Goal: Task Accomplishment & Management: Manage account settings

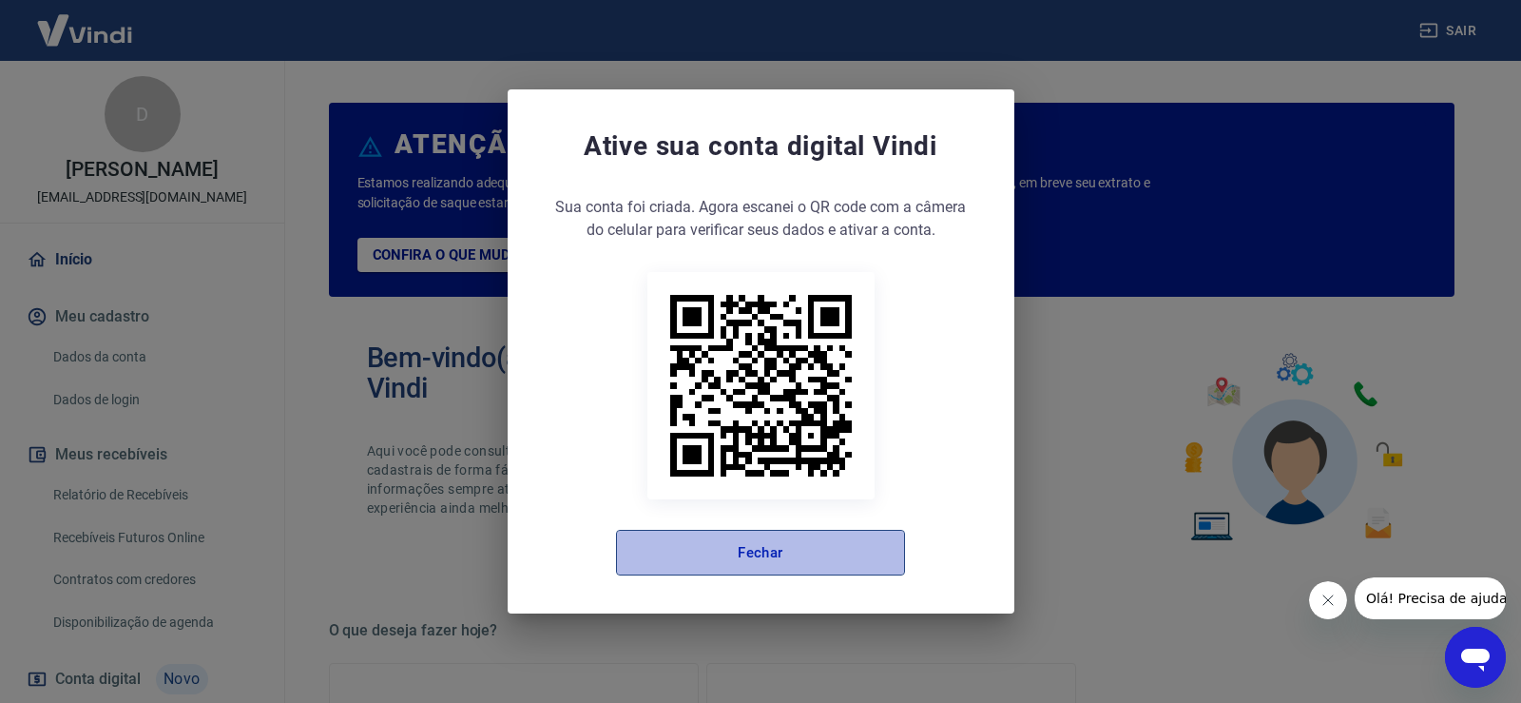
click at [815, 548] on button "Fechar" at bounding box center [760, 553] width 289 height 46
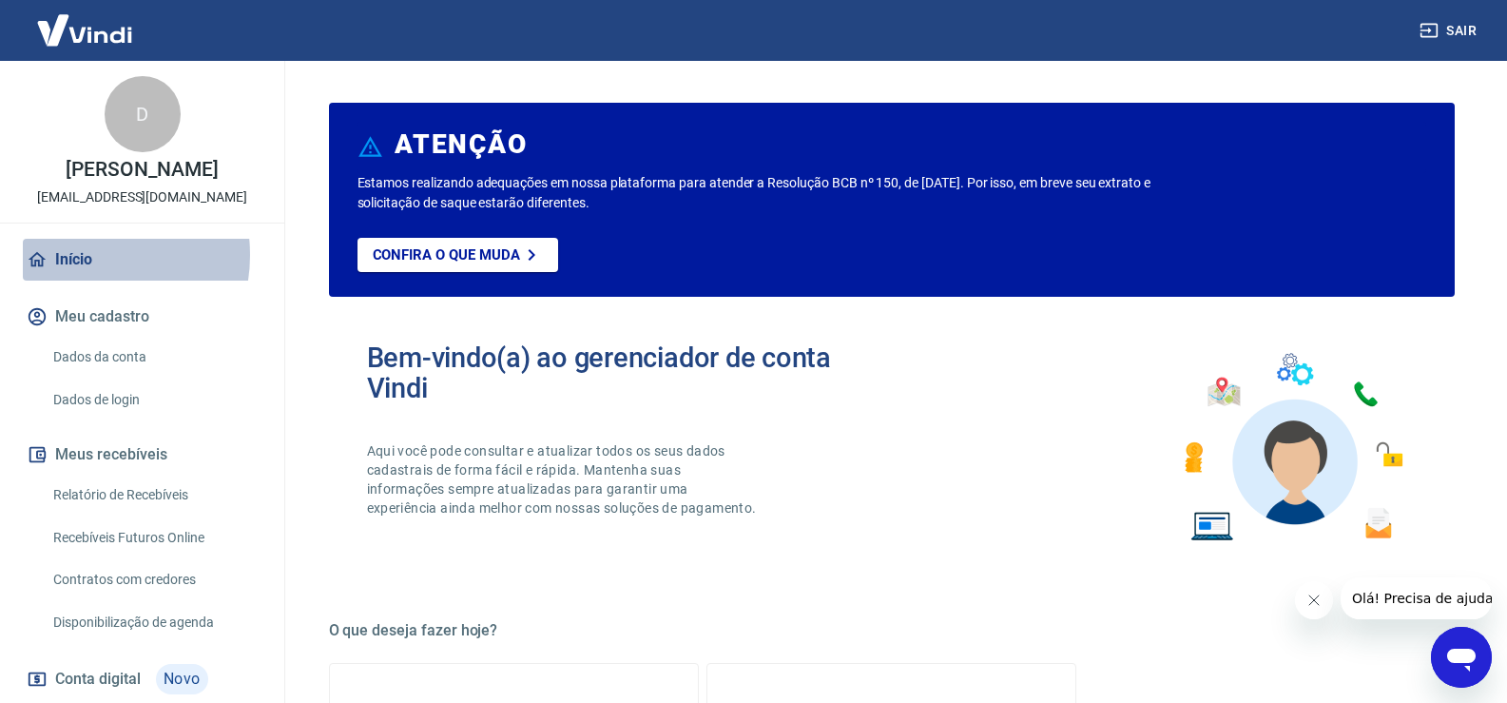
click at [78, 255] on link "Início" at bounding box center [142, 260] width 239 height 42
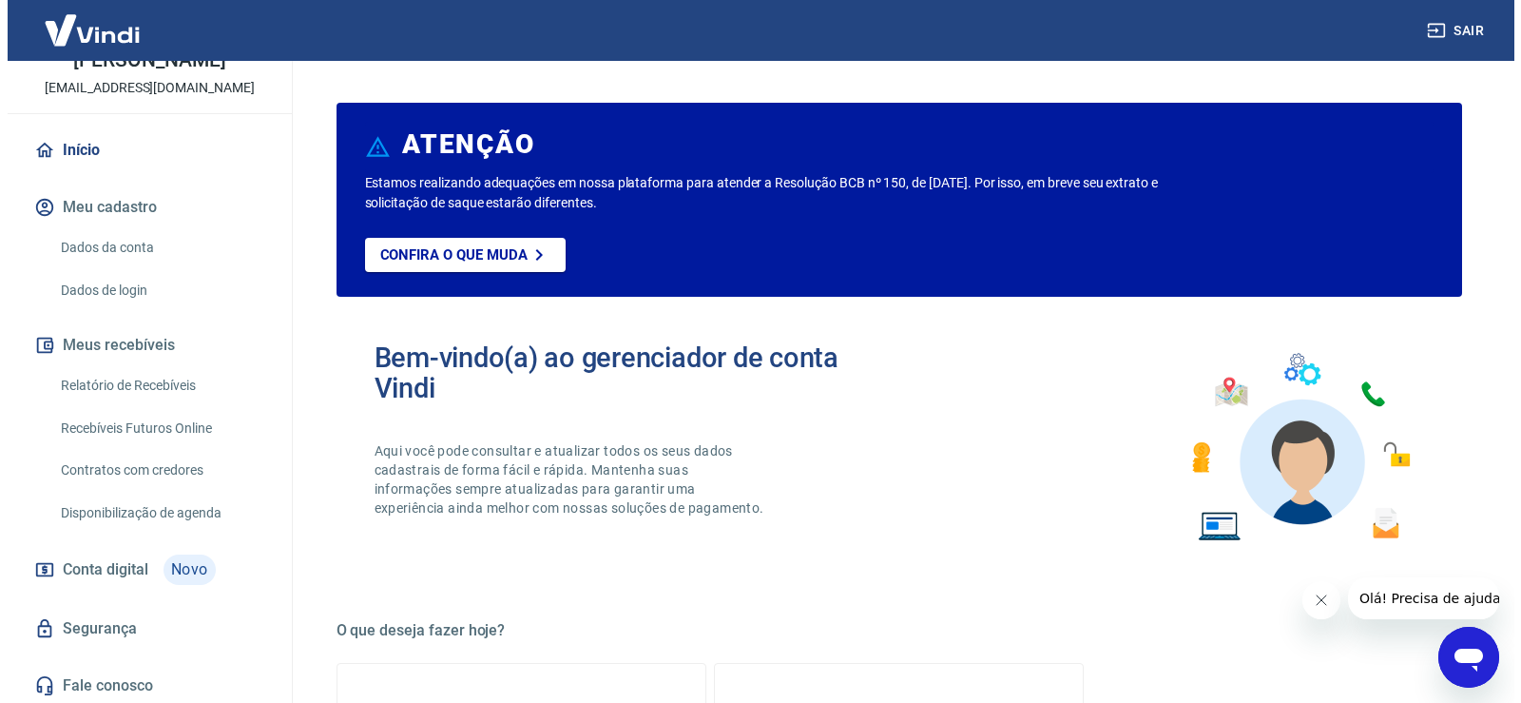
scroll to position [113, 0]
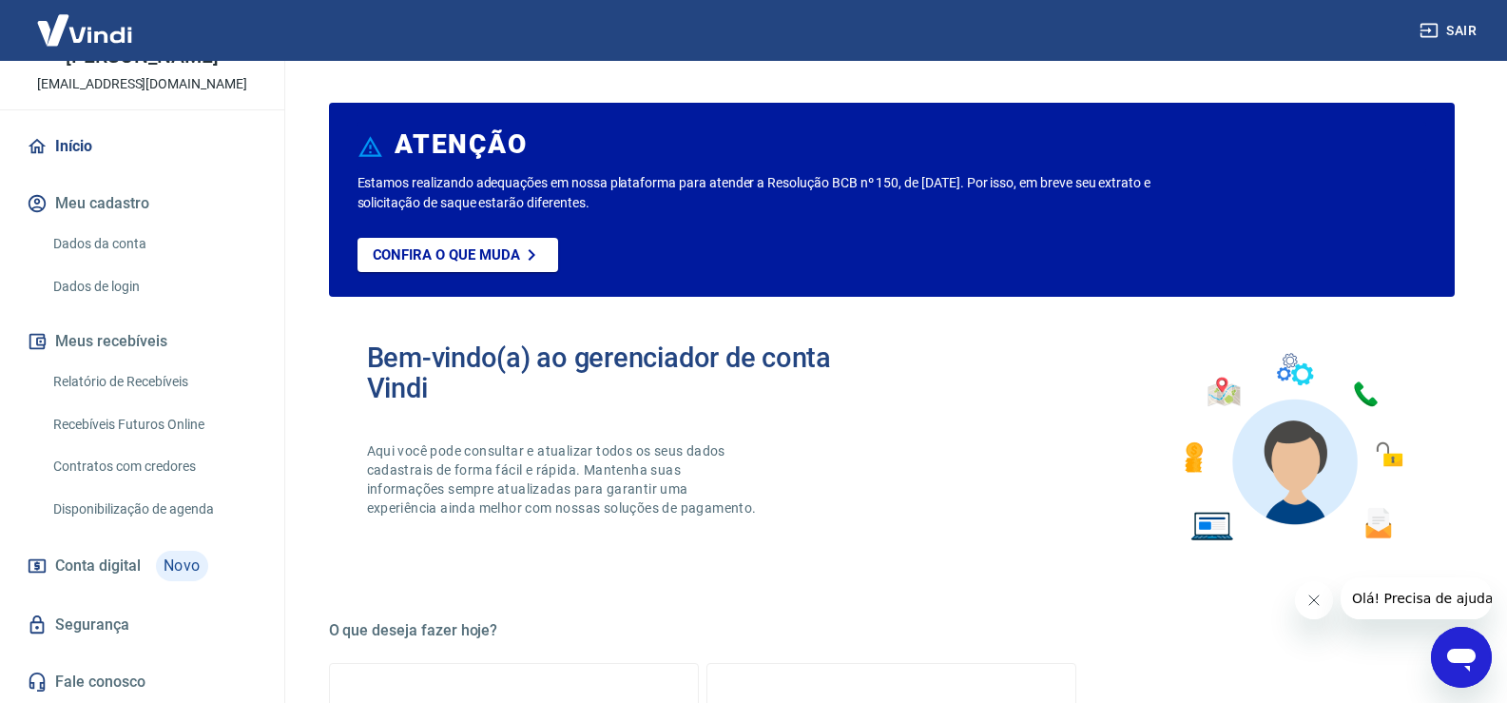
click at [160, 374] on link "Relatório de Recebíveis" at bounding box center [154, 381] width 216 height 39
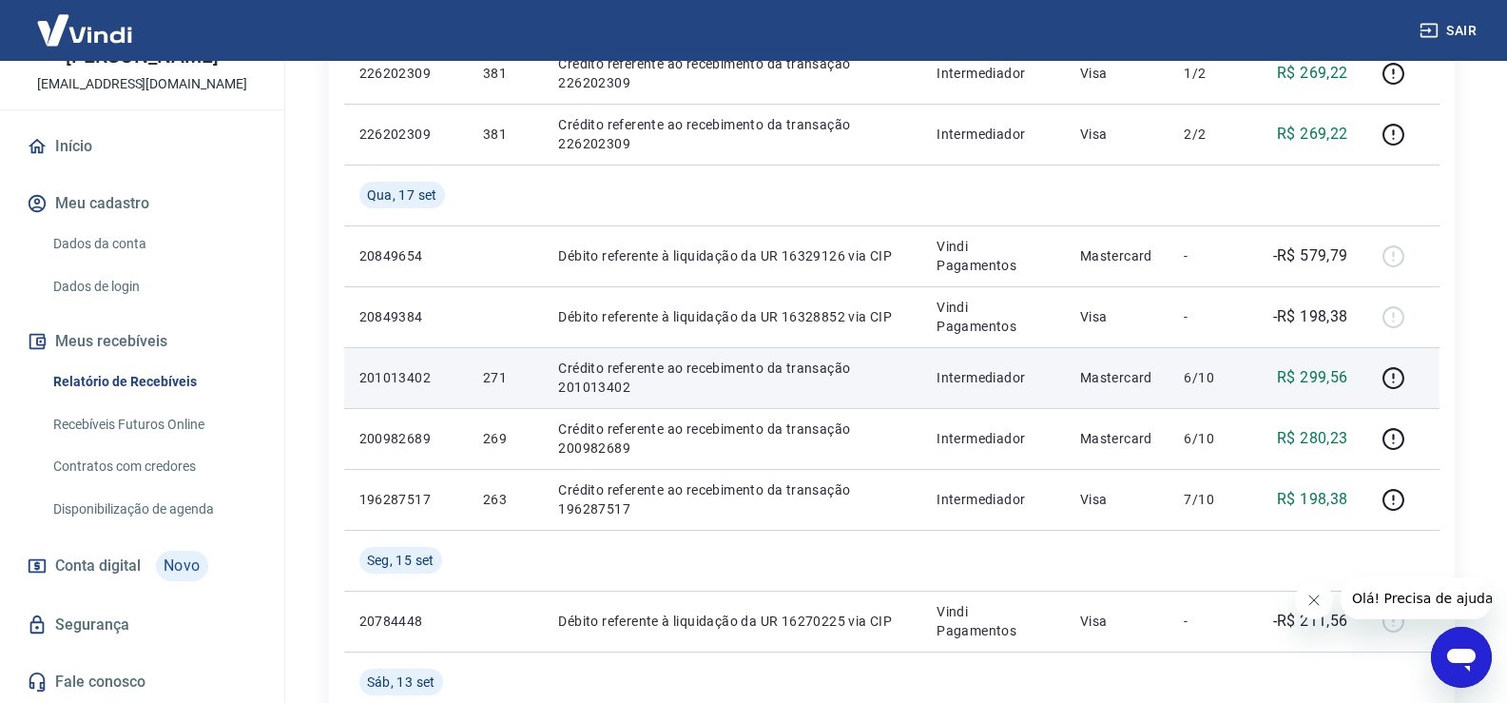
scroll to position [475, 0]
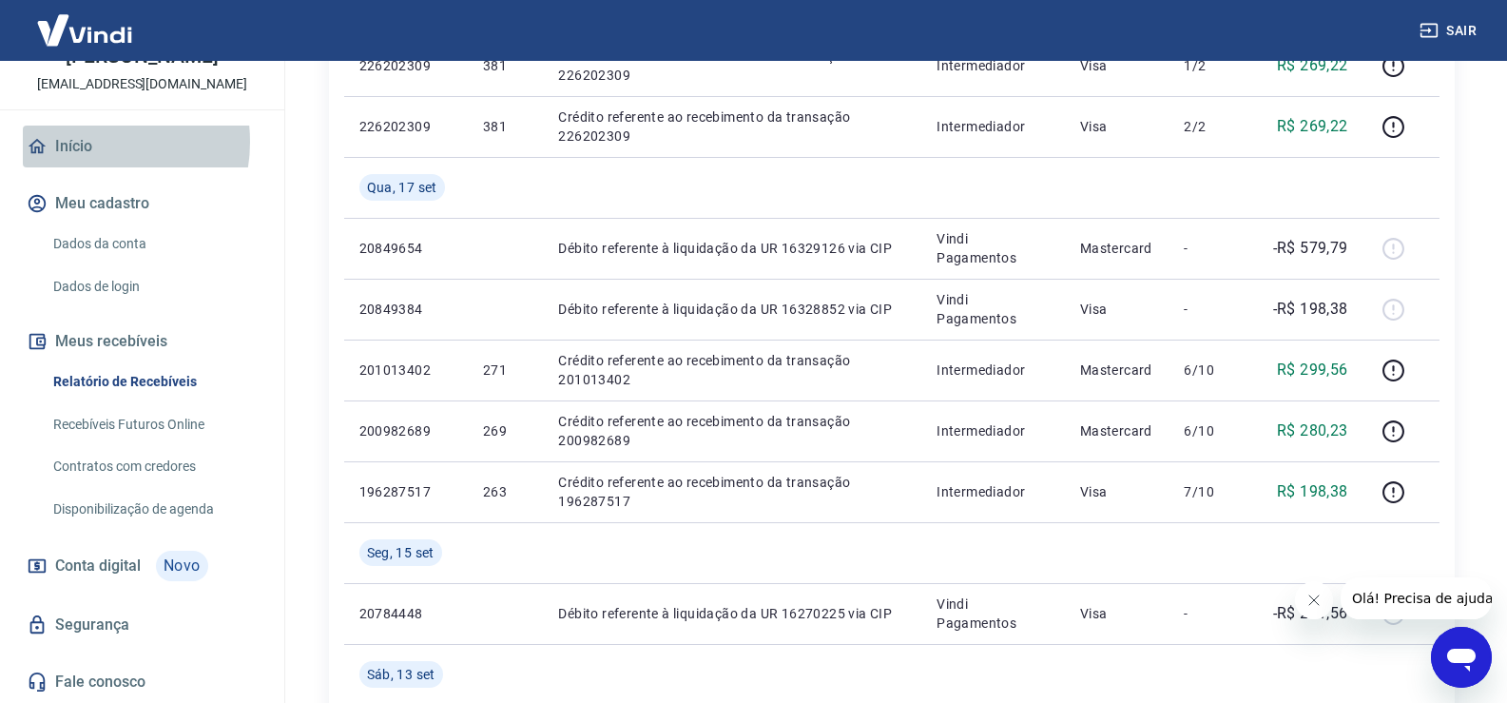
click at [84, 142] on link "Início" at bounding box center [142, 146] width 239 height 42
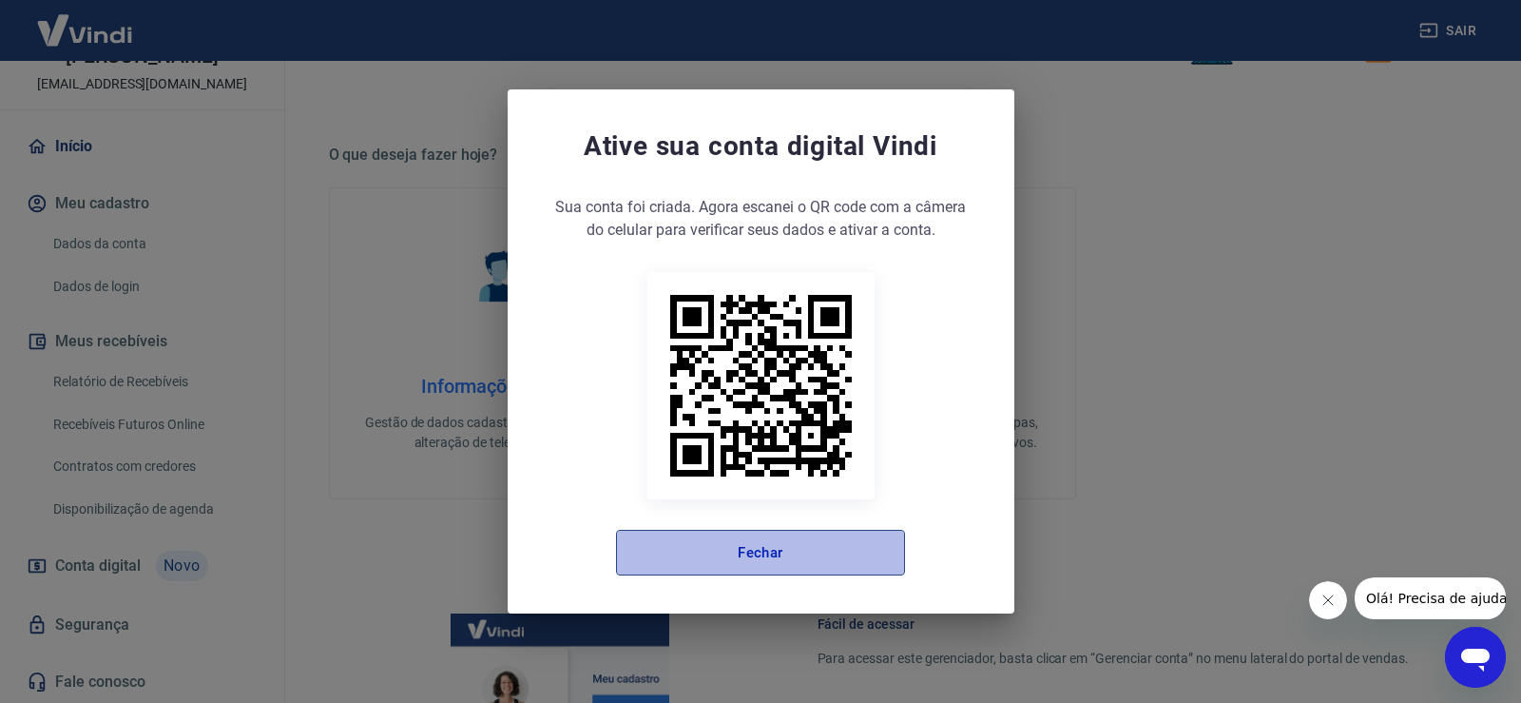
click at [716, 532] on button "Fechar" at bounding box center [760, 553] width 289 height 46
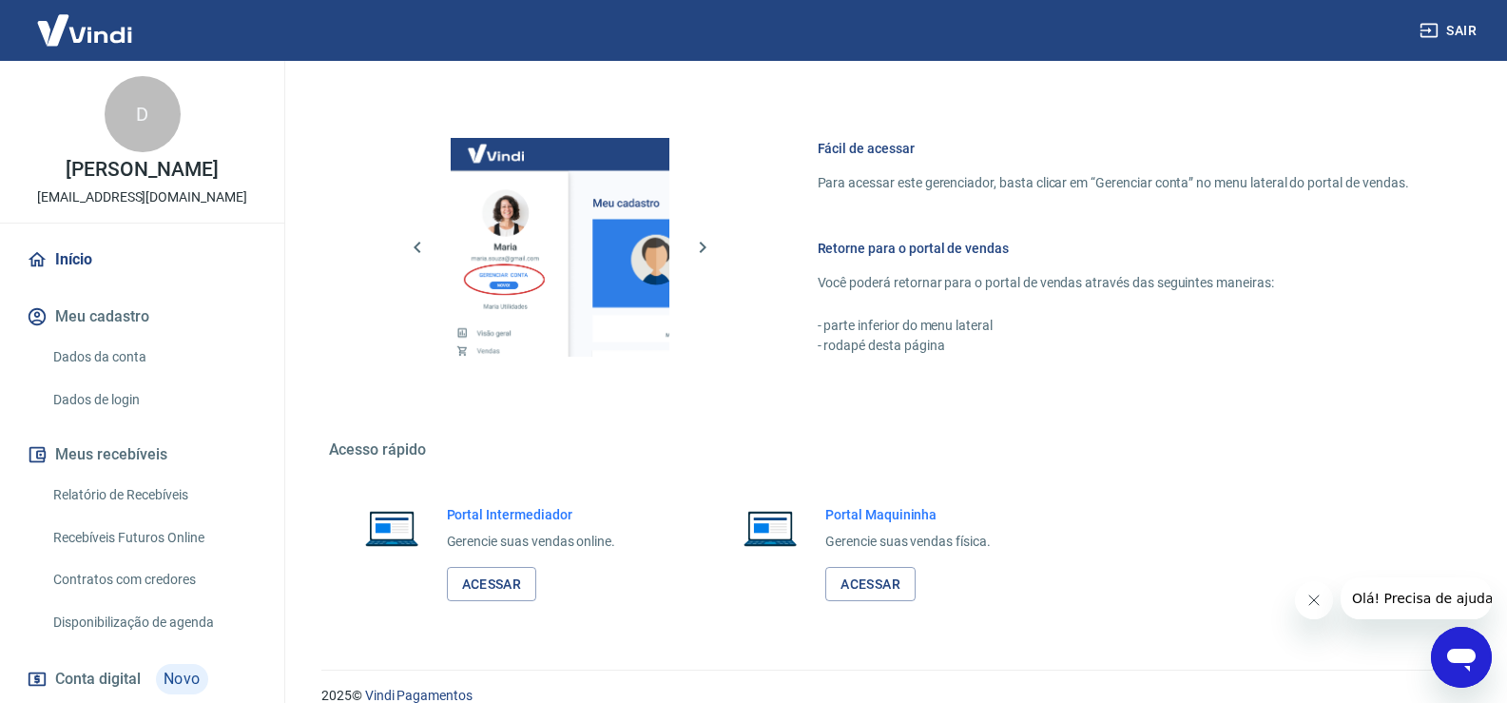
scroll to position [976, 0]
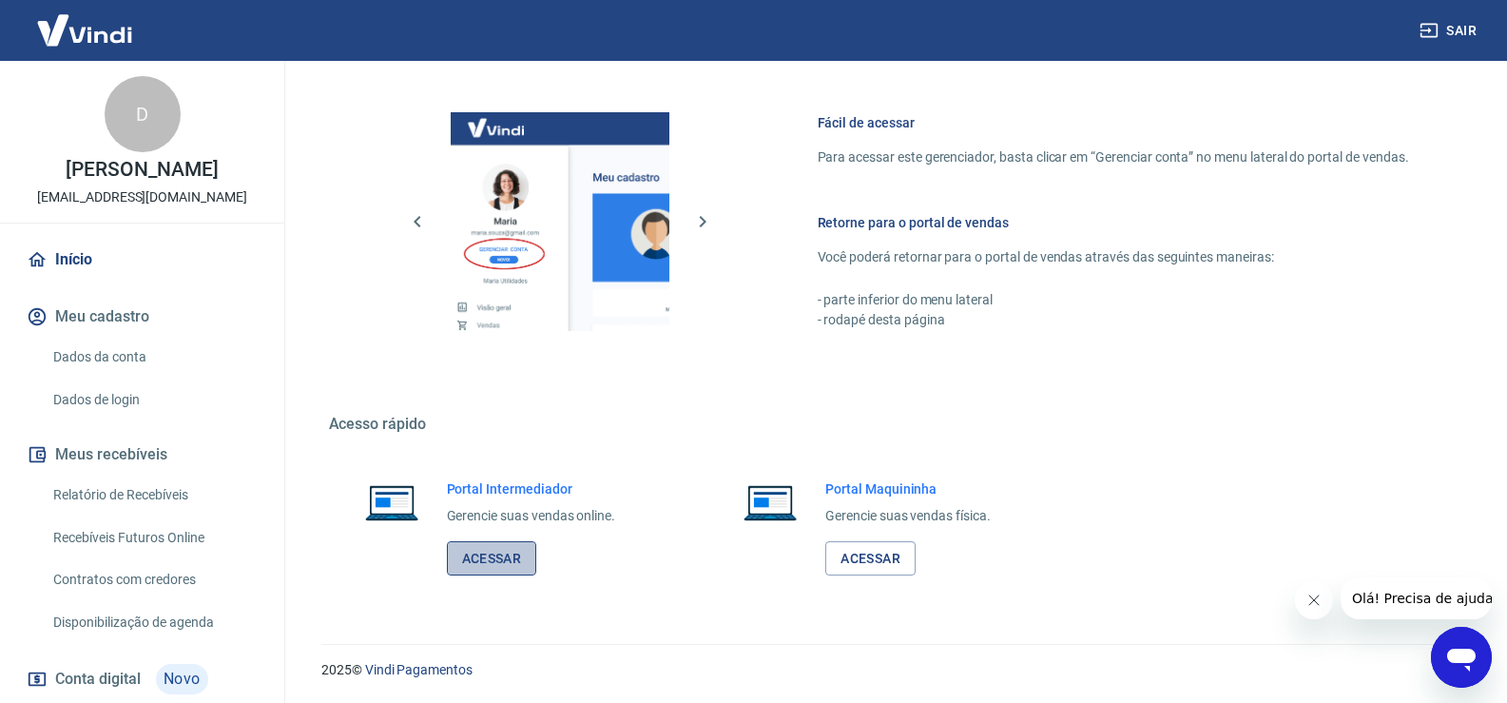
click at [497, 566] on link "Acessar" at bounding box center [492, 558] width 90 height 35
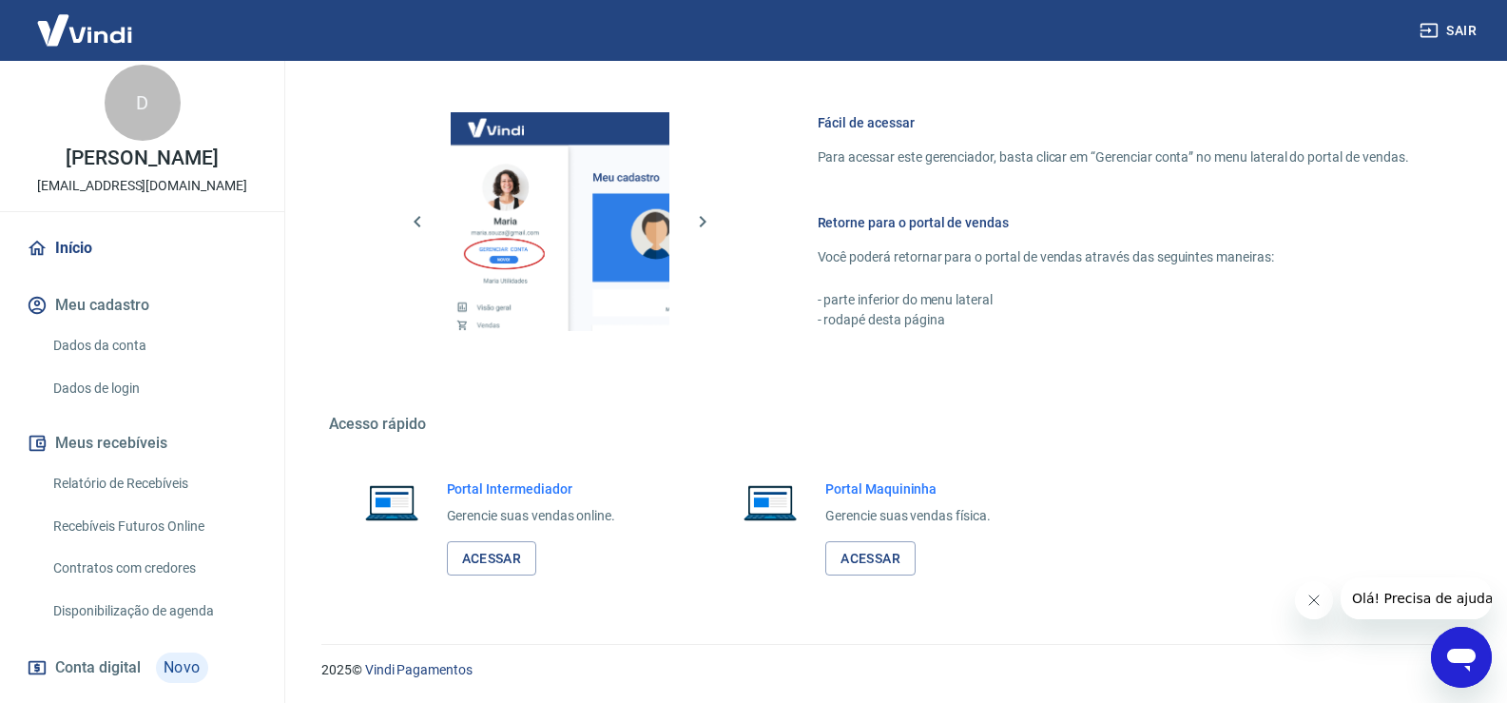
scroll to position [0, 0]
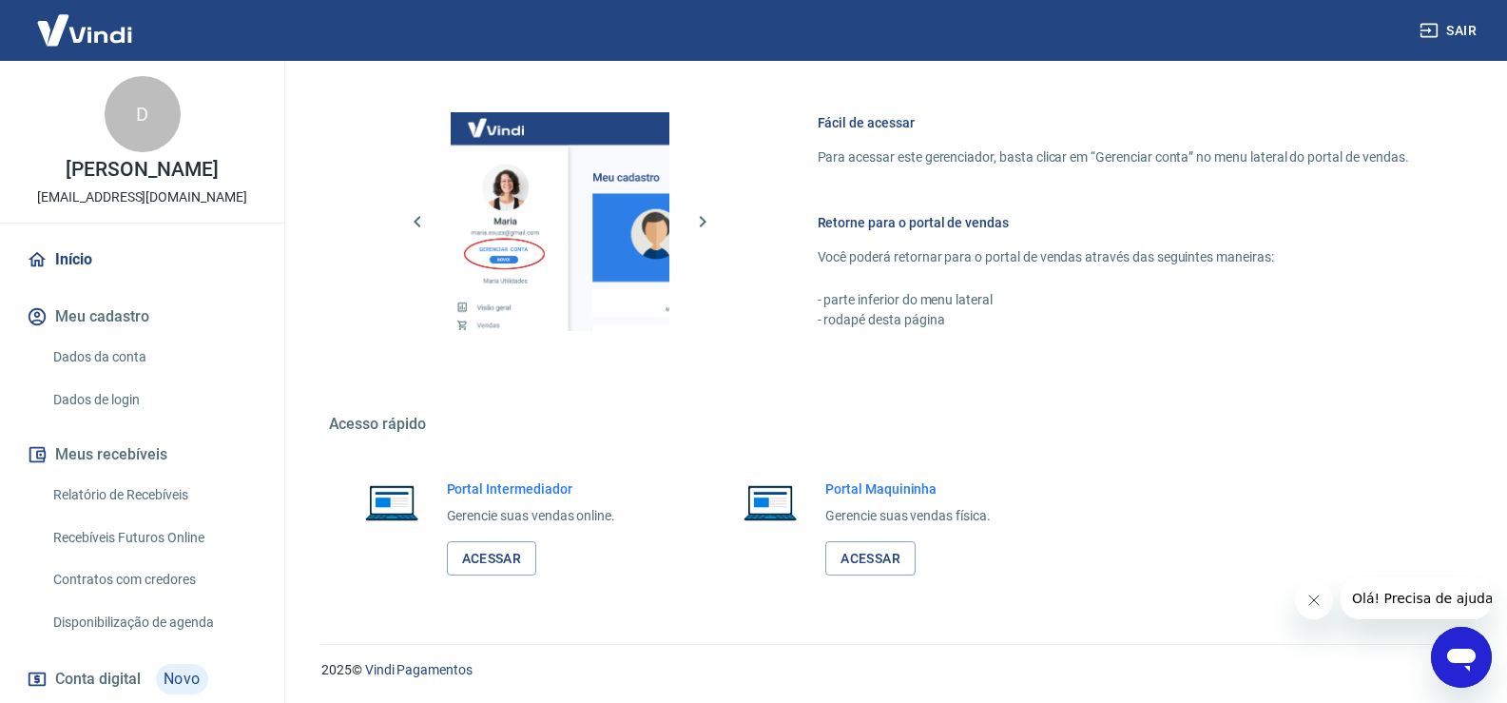
click at [141, 357] on link "Dados da conta" at bounding box center [154, 357] width 216 height 39
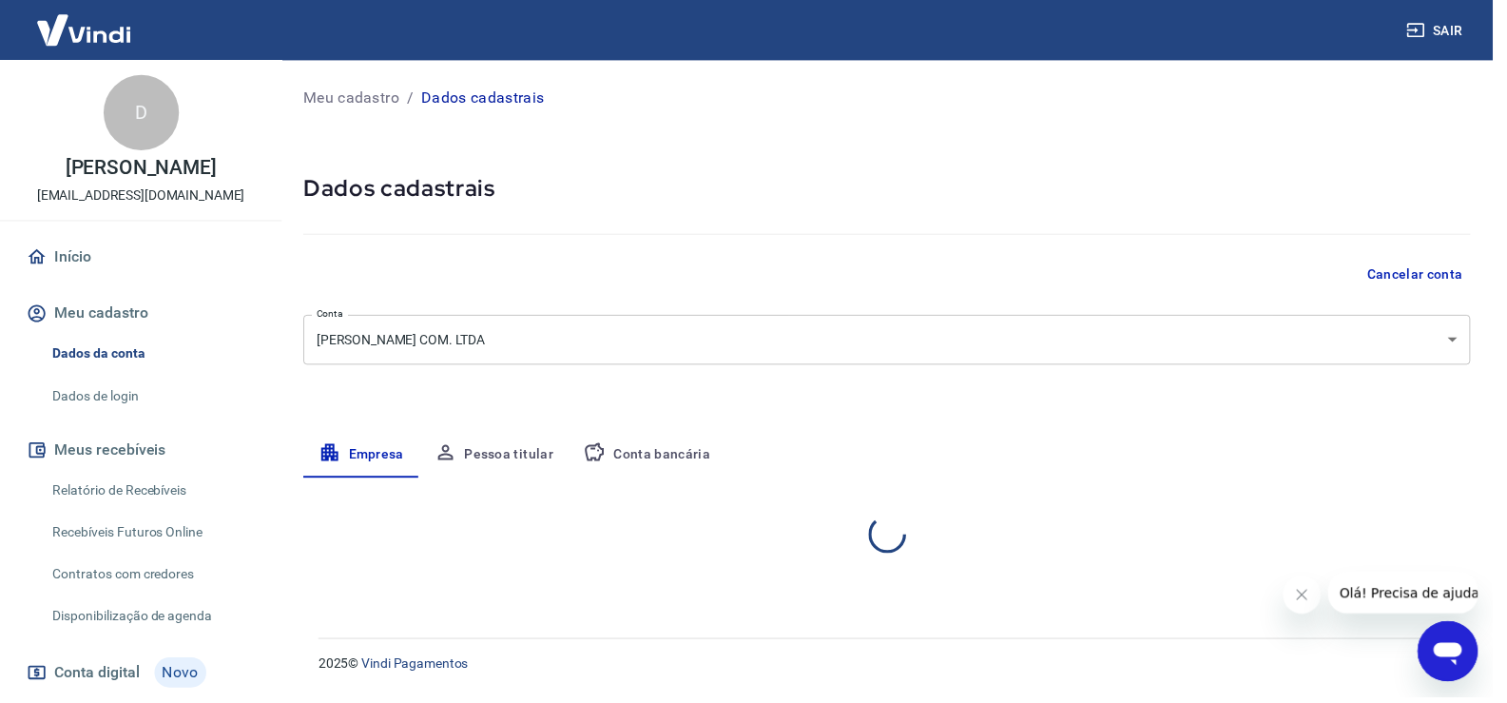
select select "MG"
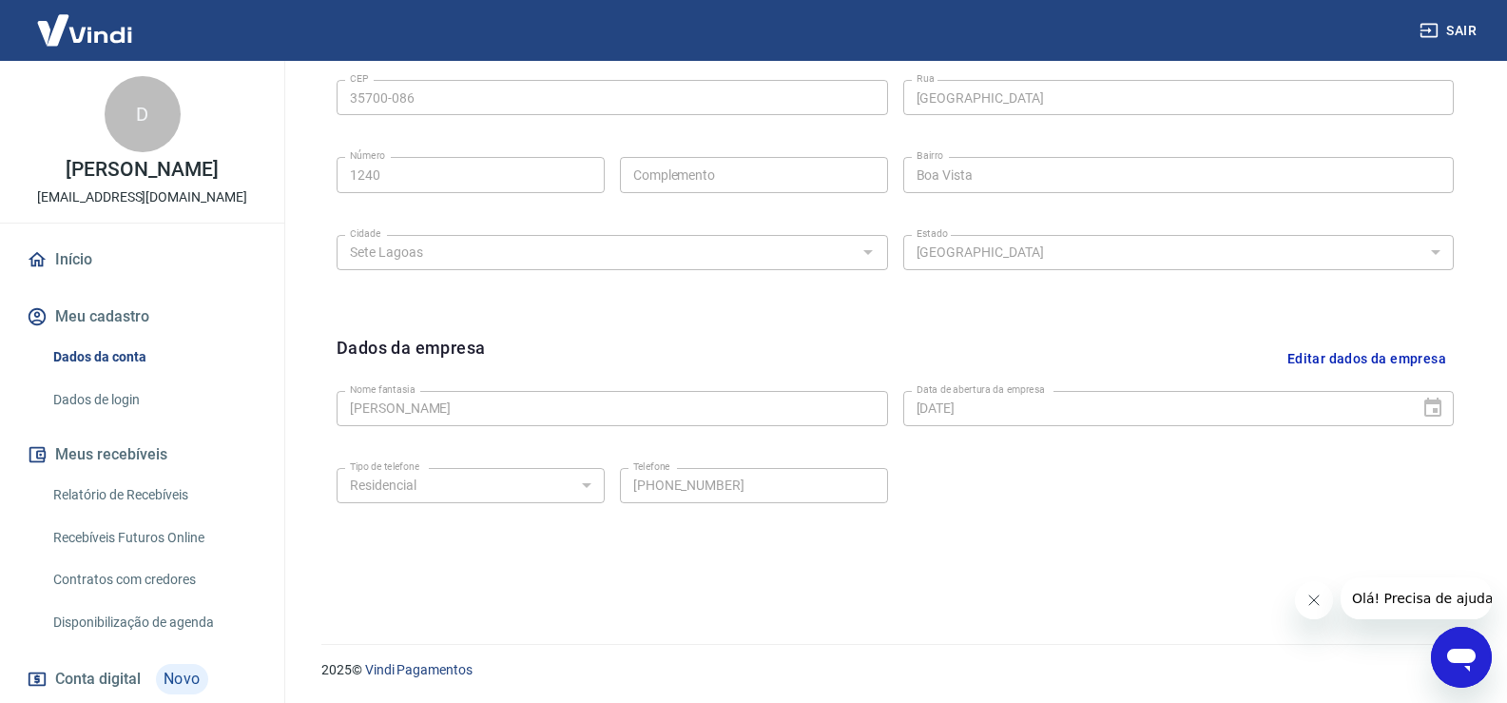
click at [138, 200] on p "[EMAIL_ADDRESS][DOMAIN_NAME]" at bounding box center [142, 197] width 210 height 20
click at [132, 156] on div "D DERICK FERREIRA DINIZ michele.alencar2011@gmail.com" at bounding box center [142, 142] width 284 height 162
click at [91, 252] on link "Início" at bounding box center [142, 260] width 239 height 42
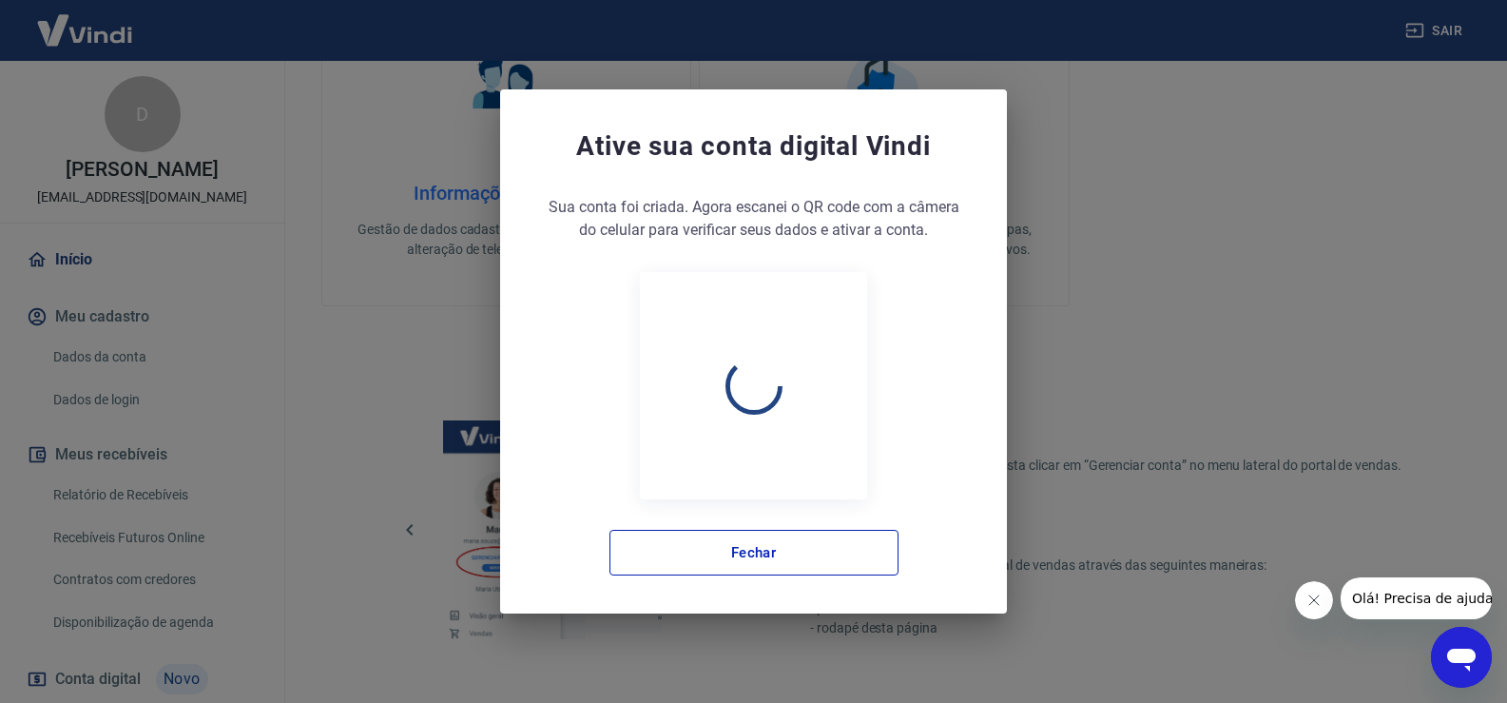
scroll to position [976, 0]
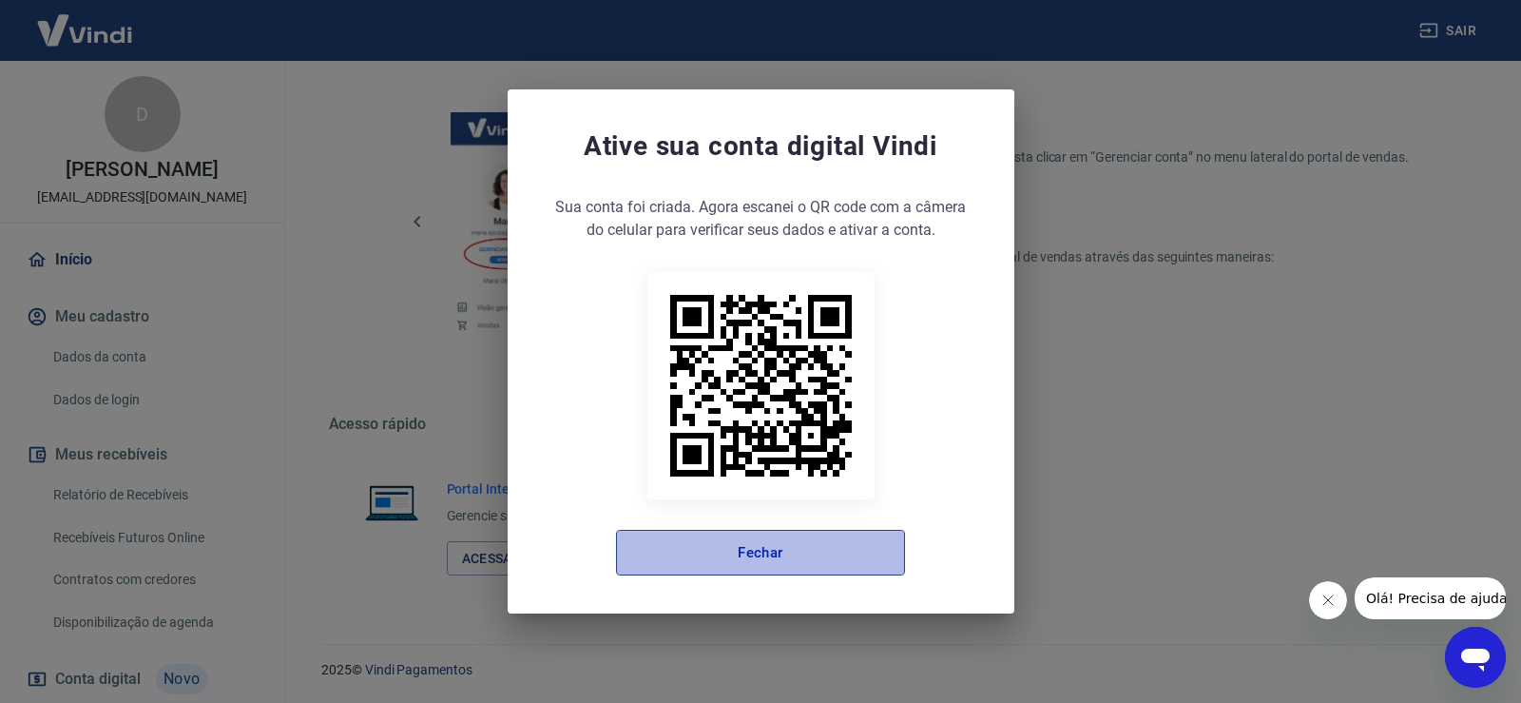
click at [724, 539] on button "Fechar" at bounding box center [760, 553] width 289 height 46
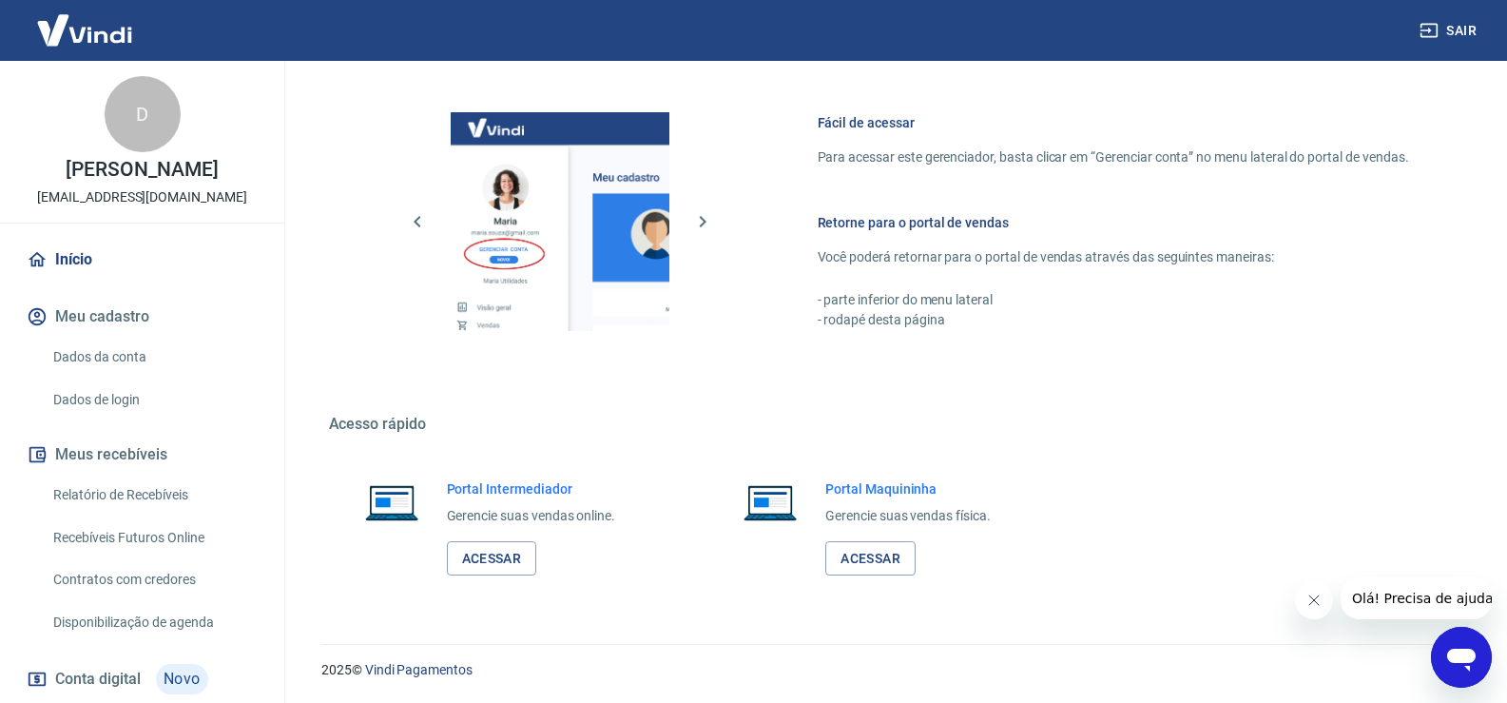
click at [92, 313] on button "Meu cadastro" at bounding box center [142, 317] width 239 height 42
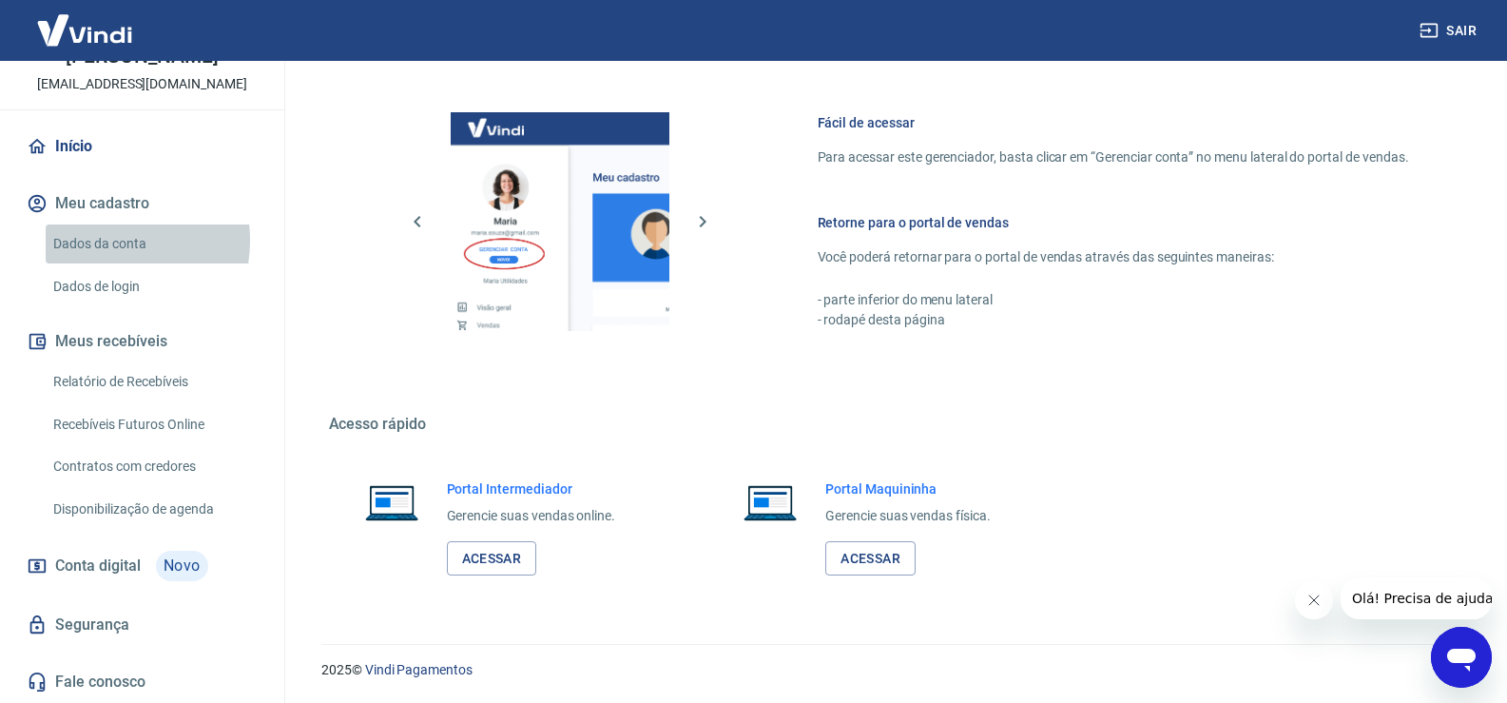
click at [99, 241] on link "Dados da conta" at bounding box center [154, 243] width 216 height 39
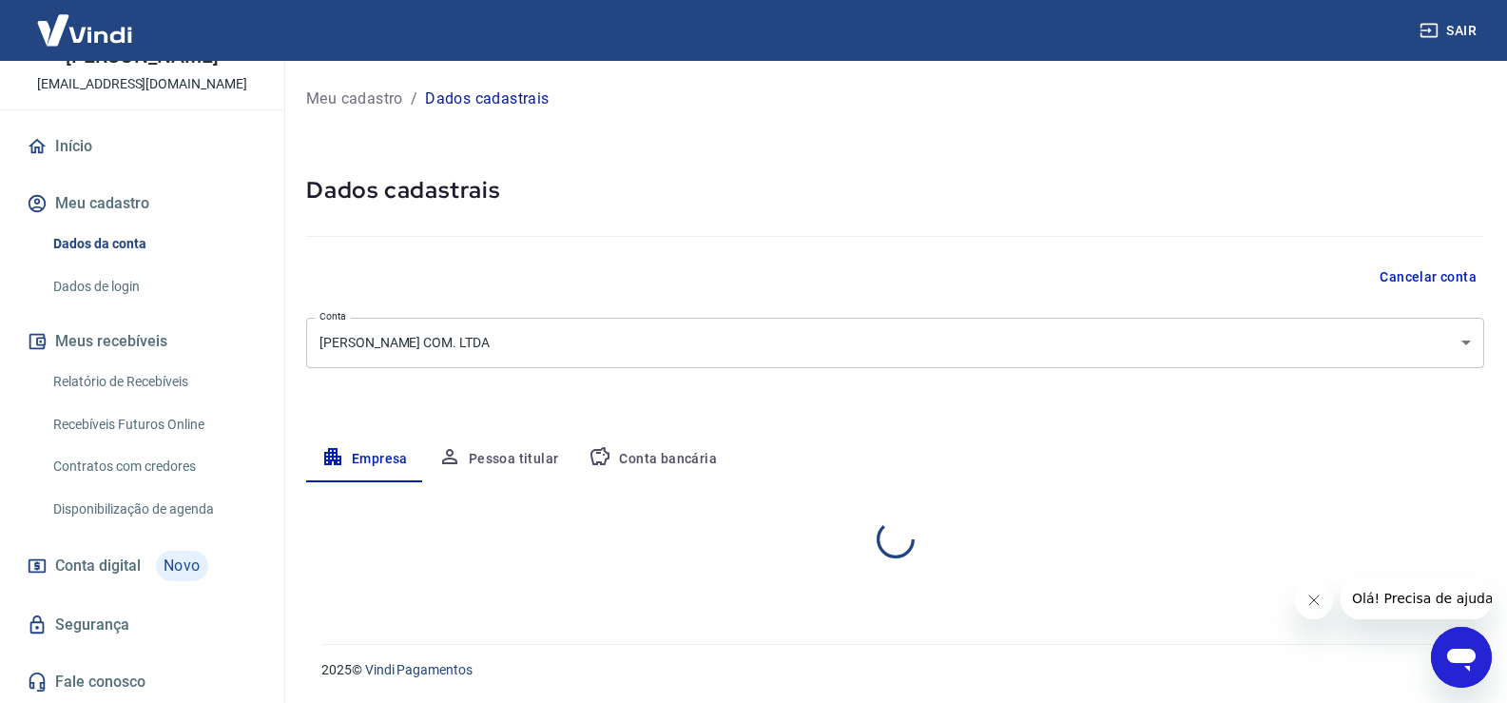
select select "MG"
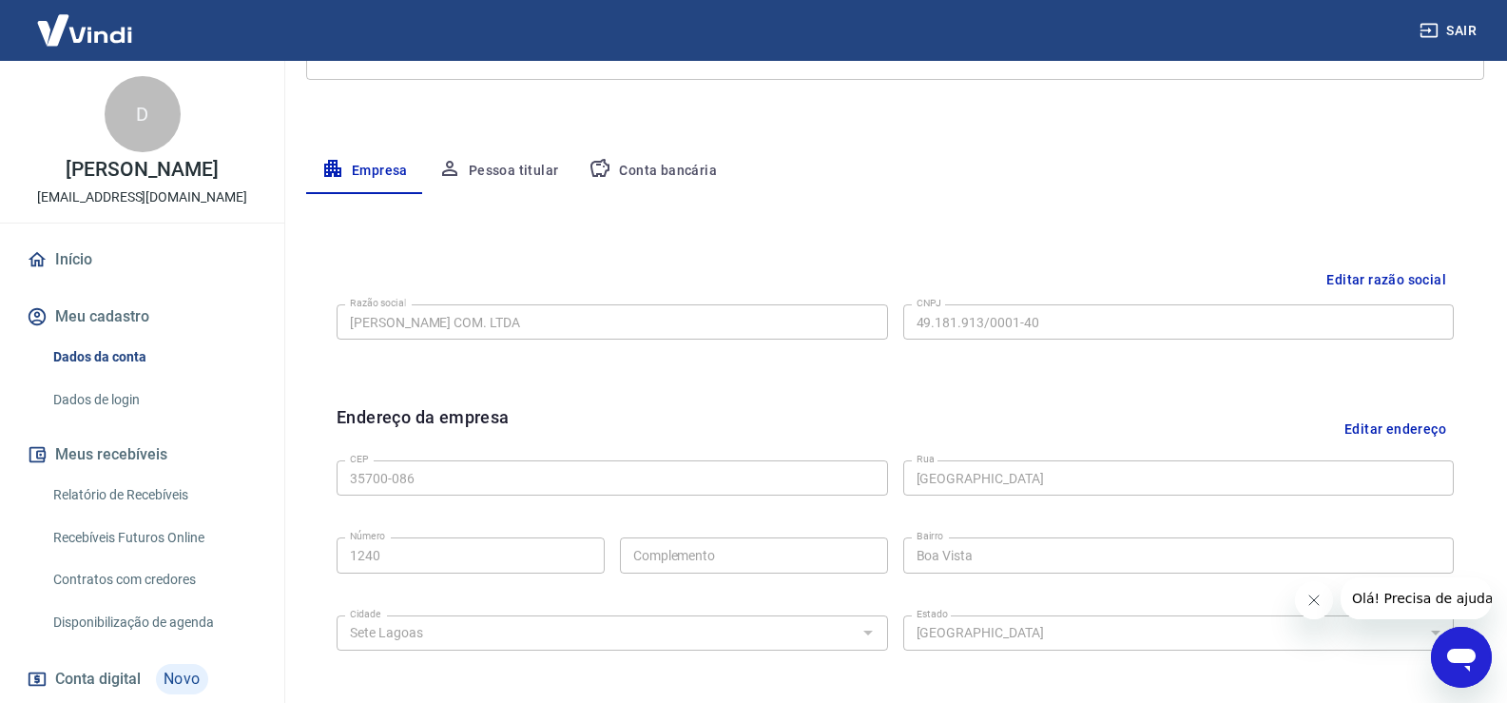
click at [68, 267] on link "Início" at bounding box center [142, 260] width 239 height 42
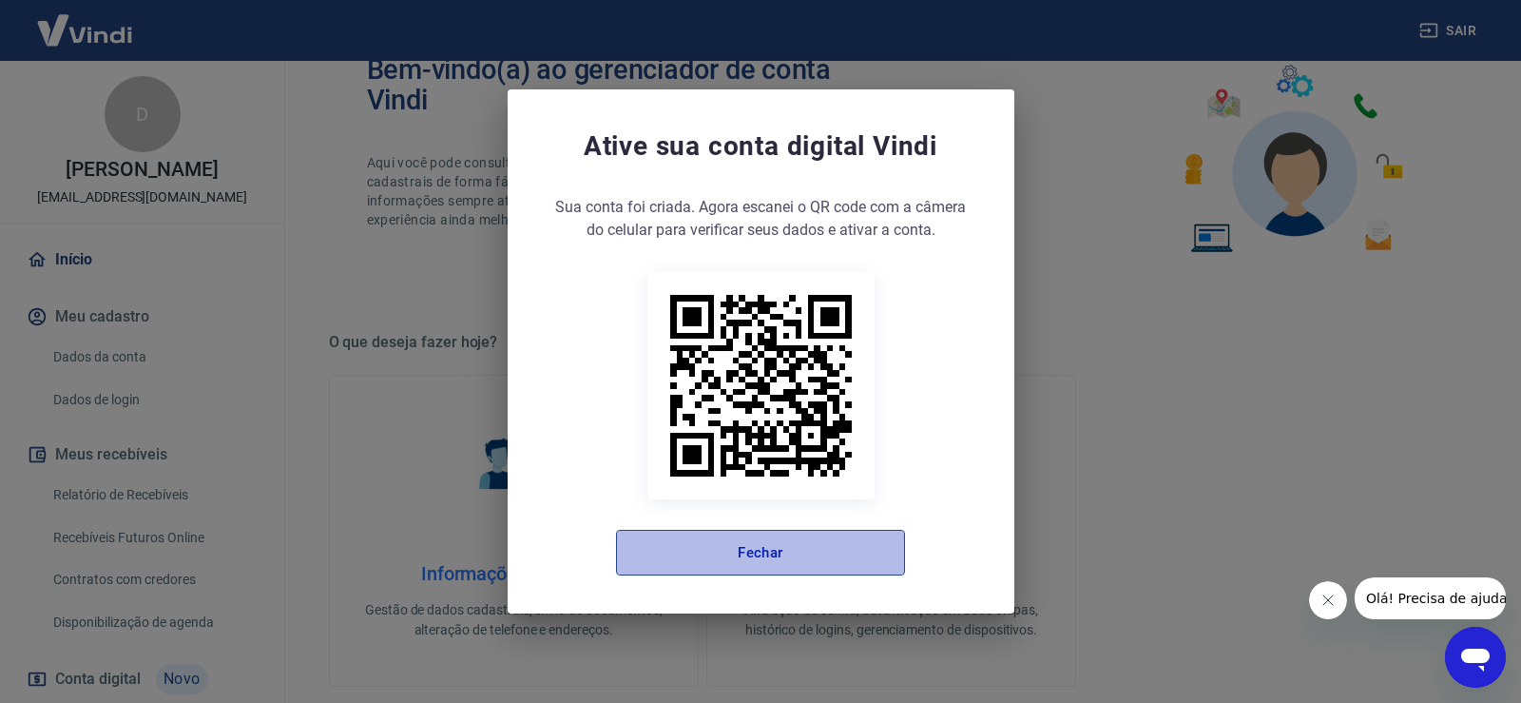
click at [671, 554] on button "Fechar" at bounding box center [760, 553] width 289 height 46
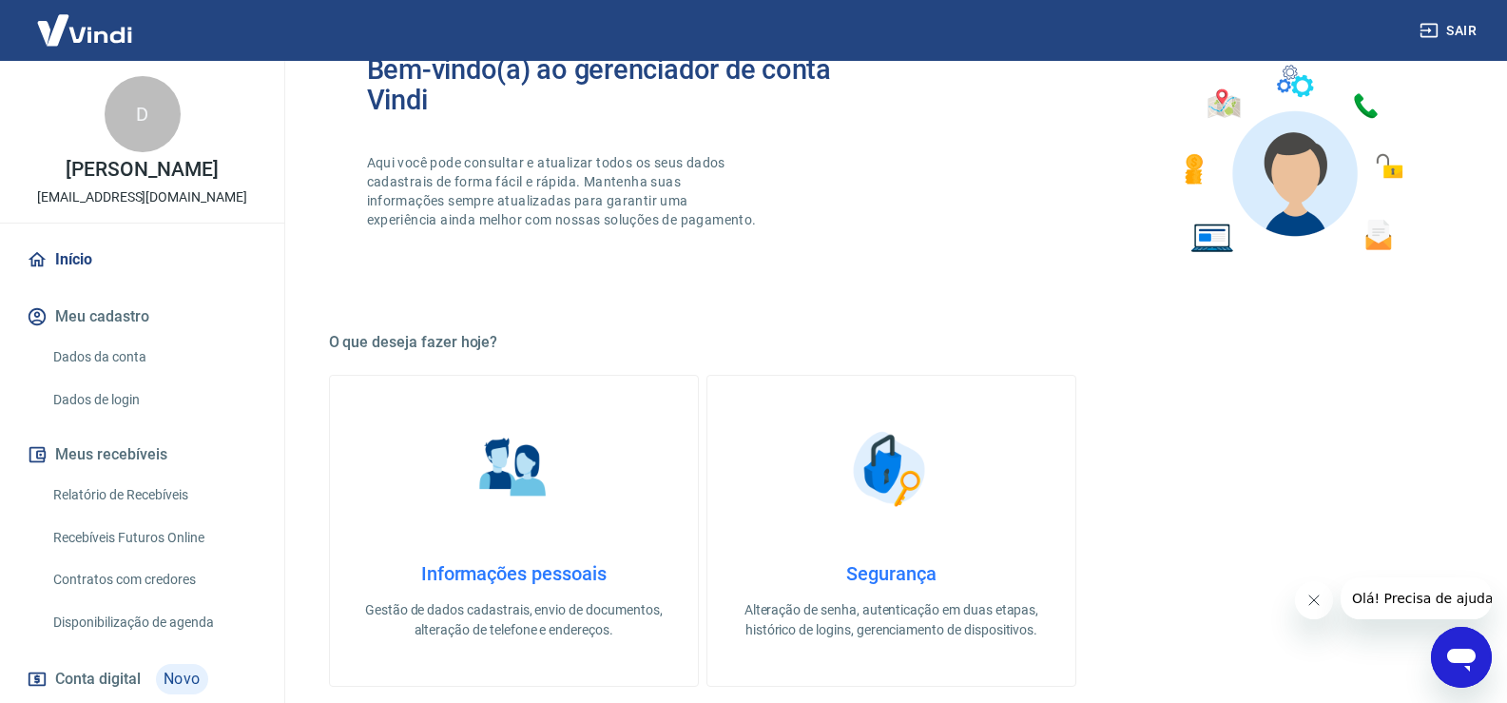
click at [111, 104] on div "D" at bounding box center [143, 114] width 76 height 76
click at [146, 120] on div "D" at bounding box center [143, 114] width 76 height 76
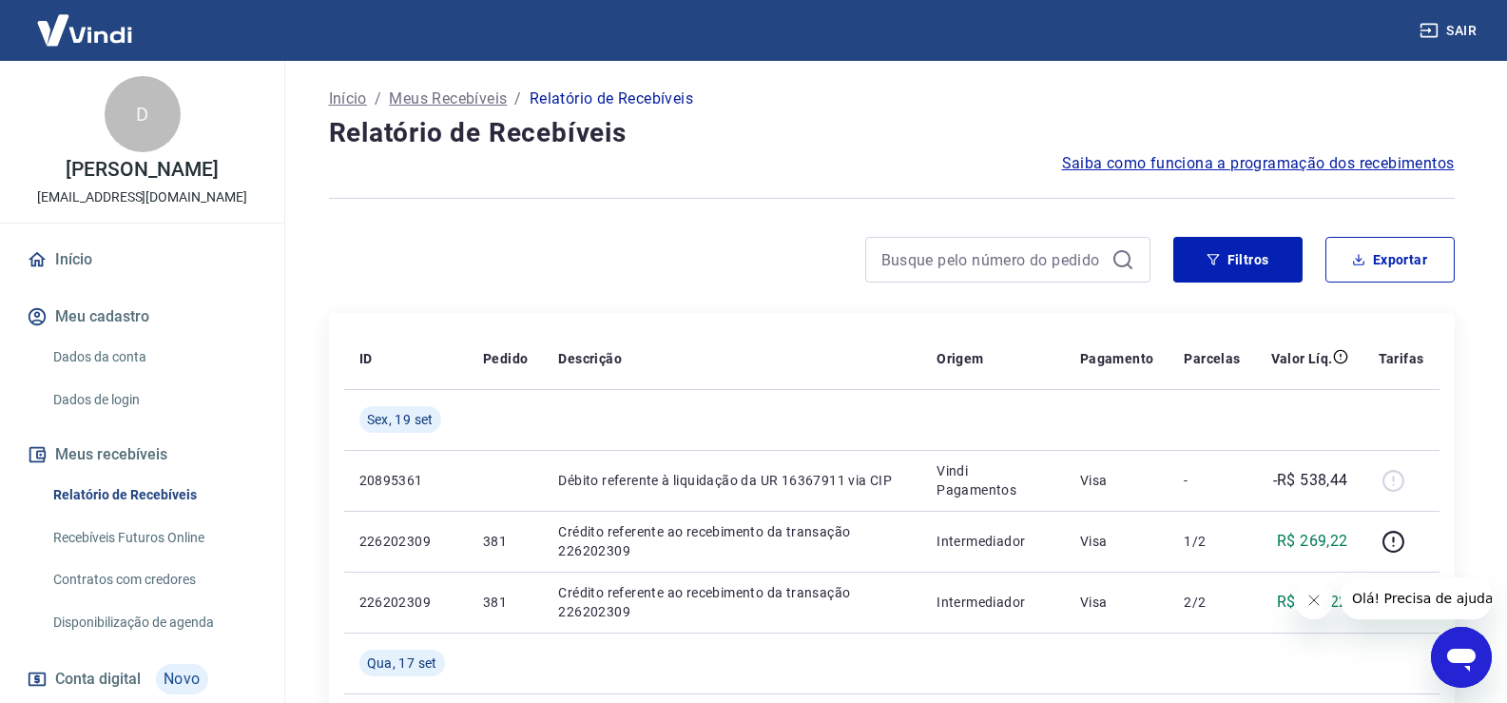
click at [158, 531] on link "Recebíveis Futuros Online" at bounding box center [154, 537] width 216 height 39
